Goal: Transaction & Acquisition: Obtain resource

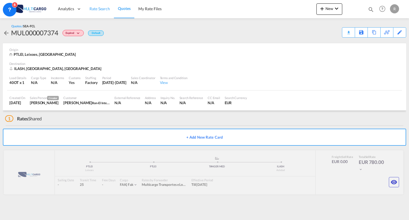
click at [92, 13] on link "Rate Search" at bounding box center [100, 9] width 28 height 18
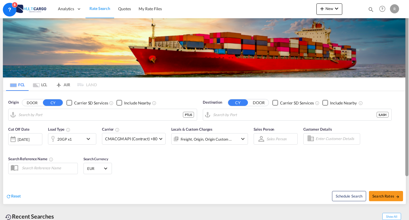
type input "[GEOGRAPHIC_DATA] ([GEOGRAPHIC_DATA]), PTLIS"
type input "Ashdod, ILASH"
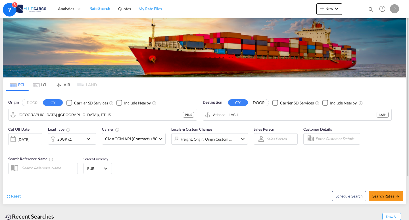
click at [95, 14] on link "Rate Search" at bounding box center [100, 9] width 29 height 18
click at [96, 117] on input "[GEOGRAPHIC_DATA] ([GEOGRAPHIC_DATA]), PTLIS" at bounding box center [100, 114] width 165 height 9
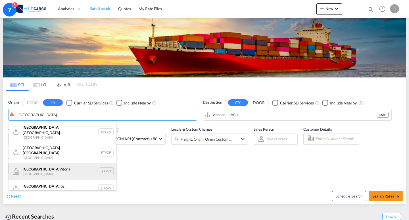
scroll to position [85, 0]
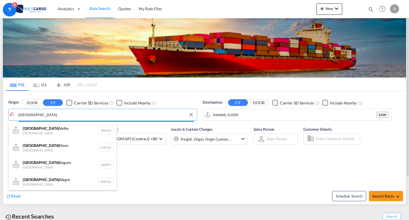
drag, startPoint x: 36, startPoint y: 116, endPoint x: 1, endPoint y: 109, distance: 35.9
click at [0, 111] on body "Analytics Reports Dashboard Rate Search Quotes My Rate Files Analytics" at bounding box center [204, 110] width 409 height 220
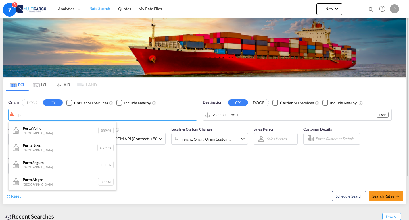
type input "p"
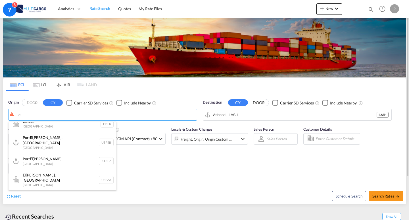
scroll to position [17, 0]
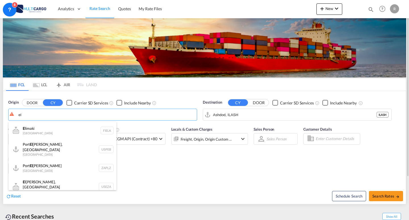
type input "e"
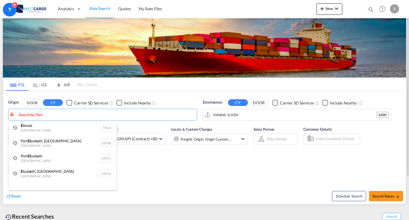
type input "e"
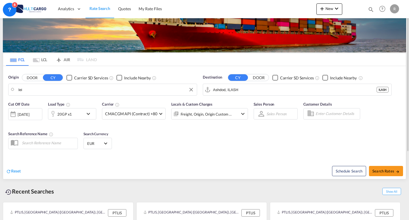
scroll to position [0, 0]
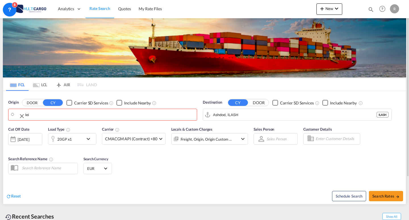
click at [63, 114] on body "Analytics Reports Dashboard Rate Search Quotes My Rate Files Analytics" at bounding box center [204, 110] width 409 height 220
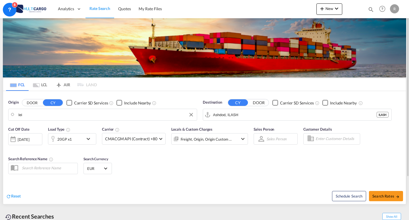
click at [47, 113] on body "Analytics Reports Dashboard Rate Search Quotes My Rate Files Analytics" at bounding box center [204, 110] width 409 height 220
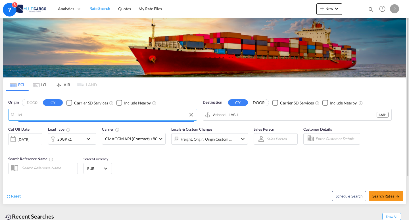
click at [47, 113] on input "lei" at bounding box center [106, 114] width 176 height 9
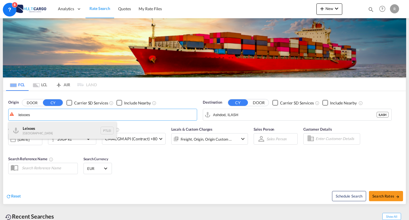
click at [68, 129] on div "Leixoes Portugal PTLEI" at bounding box center [63, 130] width 108 height 17
type input "Leixoes, PTLEI"
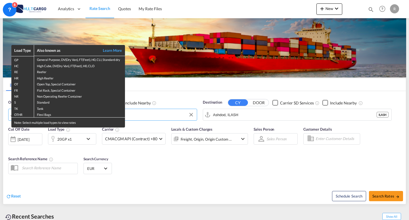
click at [298, 176] on div "Load Type Also known as Learn More GP General Purpose, DV(Dry Van), FT(Feet), H…" at bounding box center [204, 110] width 409 height 220
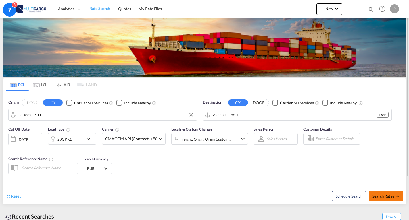
click at [393, 197] on span "Search Rates" at bounding box center [386, 196] width 27 height 5
type input "PTLEI to ILASH / [DATE]"
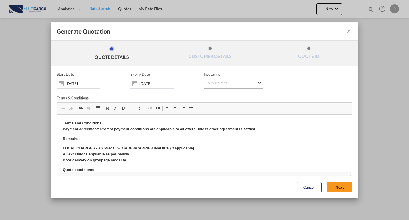
click at [215, 79] on md-select "Select Incoterms DAP - export Delivered at Place DAP - import Delivered at Plac…" at bounding box center [233, 83] width 59 height 10
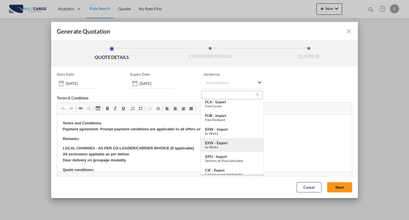
scroll to position [85, 0]
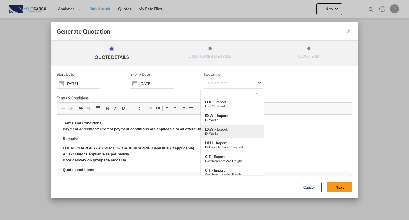
click at [232, 128] on div "EXW - export" at bounding box center [232, 129] width 54 height 5
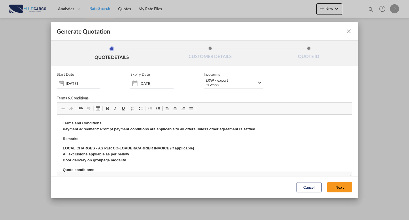
click at [337, 186] on button "Next" at bounding box center [339, 187] width 25 height 10
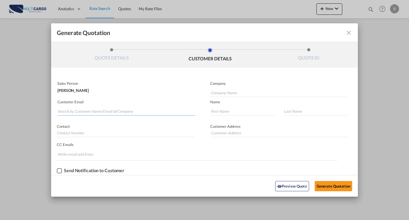
click at [89, 109] on input "Search by Customer Name/Email Id/Company" at bounding box center [127, 111] width 138 height 9
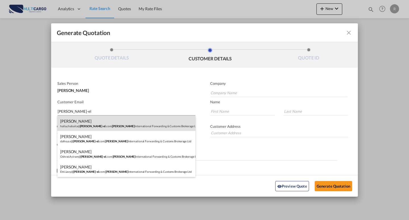
type input "ron-el"
click at [104, 123] on div "Halla Chabaita halla.chabaita@ ron-el .com | Ron-El International Forwarding & …" at bounding box center [126, 122] width 138 height 15
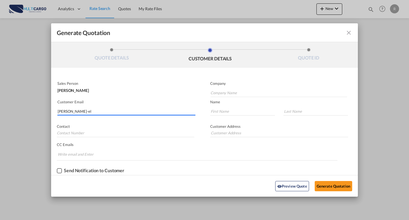
type input "Ron-El International Forwarding & Customs Brokerage Ltd"
type input "halla.chabaita@ron-el.com"
type input "Halla"
type input "Chabaita"
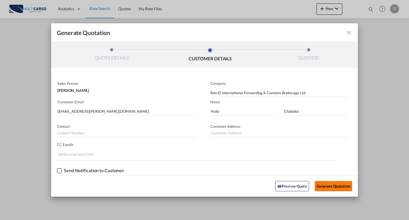
click at [341, 182] on button "Generate Quotation" at bounding box center [334, 186] width 38 height 10
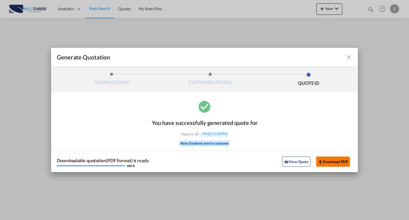
click at [323, 159] on button "Download PDF" at bounding box center [333, 161] width 34 height 10
click at [279, 33] on div "Generate Quotation QUOTE DETAILS CUSTOMER DETAILS QUOTE ID Start Date 15 Sep 20…" at bounding box center [204, 110] width 409 height 220
click at [350, 58] on md-icon "icon-close fg-AAA8AD cursor m-0" at bounding box center [349, 57] width 7 height 7
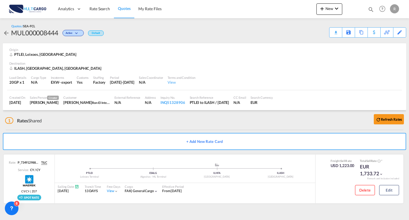
click at [119, 9] on span "Quotes" at bounding box center [124, 8] width 13 height 5
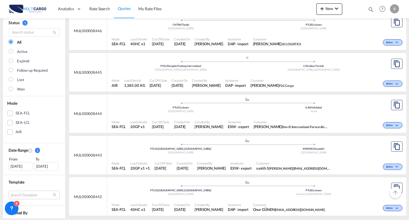
scroll to position [57, 0]
